Goal: Information Seeking & Learning: Find specific fact

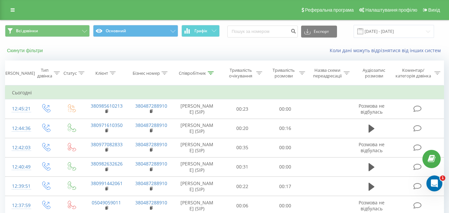
click at [22, 50] on button "Скинути фільтри" at bounding box center [25, 51] width 41 height 6
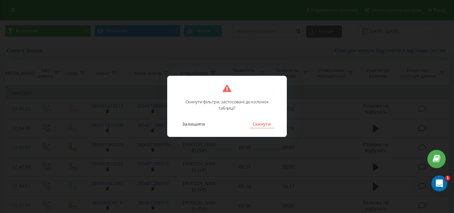
click at [262, 124] on button "Скинути" at bounding box center [261, 124] width 25 height 9
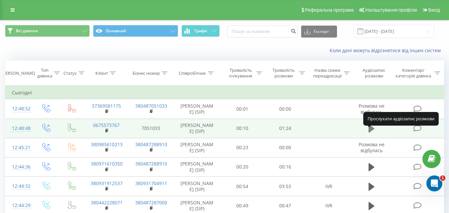
click at [372, 133] on icon at bounding box center [372, 129] width 6 height 8
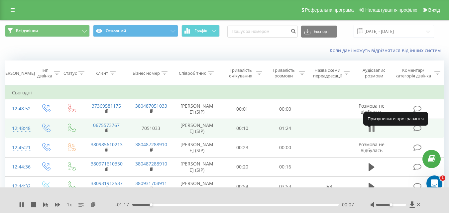
click at [371, 133] on icon at bounding box center [372, 128] width 6 height 9
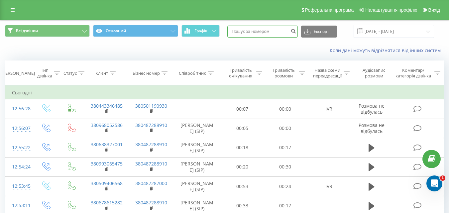
paste input "380509879553"
type input "380509879553"
click at [296, 30] on icon "submit" at bounding box center [294, 30] width 6 height 4
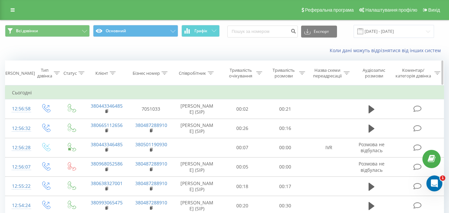
click at [210, 71] on icon at bounding box center [211, 72] width 6 height 3
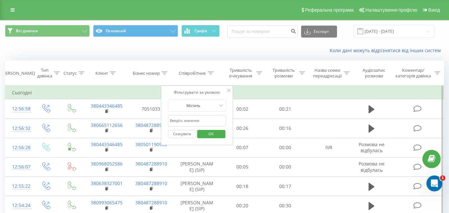
click at [202, 117] on input "text" at bounding box center [197, 121] width 59 height 12
type input "Ейсм"
click at [210, 134] on span "OK" at bounding box center [211, 134] width 19 height 10
